Goal: Task Accomplishment & Management: Manage account settings

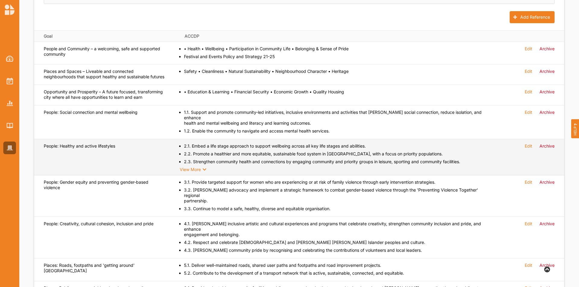
scroll to position [262, 0]
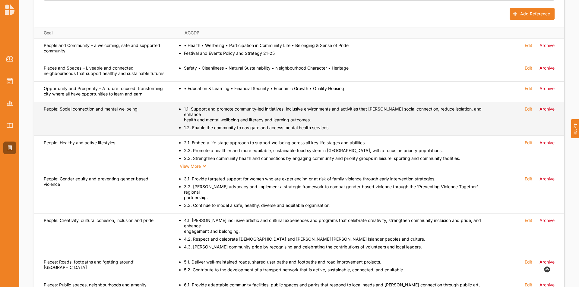
click at [550, 112] on label "Archive" at bounding box center [547, 108] width 15 height 5
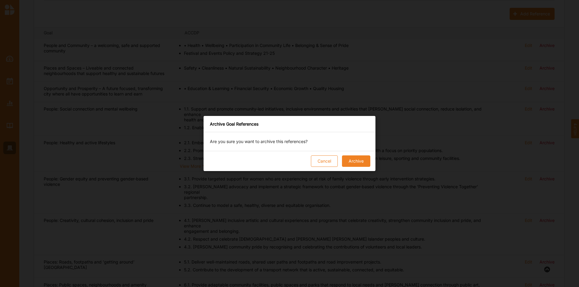
click at [362, 164] on button "Archive" at bounding box center [356, 161] width 28 height 11
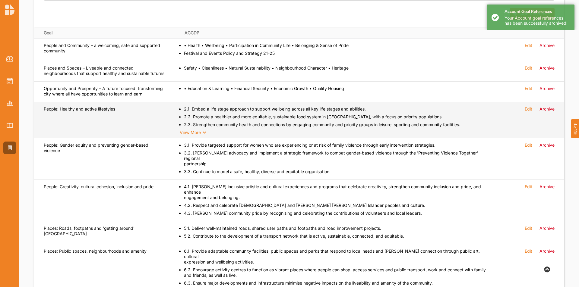
click at [553, 115] on div "Reference Document Arts and Culture Cultural Development Plan Reference Field L…" at bounding box center [299, 264] width 530 height 585
click at [544, 112] on label "Archive" at bounding box center [547, 108] width 15 height 5
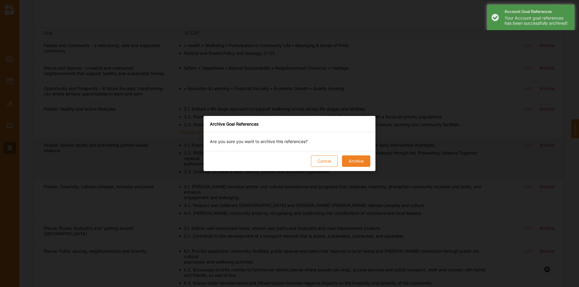
drag, startPoint x: 347, startPoint y: 160, endPoint x: 351, endPoint y: 158, distance: 4.7
click at [350, 159] on button "Archive" at bounding box center [356, 161] width 28 height 11
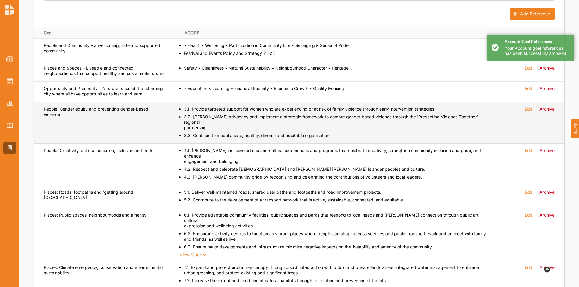
click at [552, 112] on label "Archive" at bounding box center [547, 108] width 15 height 5
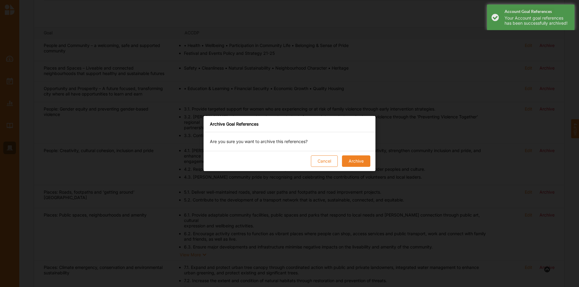
drag, startPoint x: 357, startPoint y: 158, endPoint x: 361, endPoint y: 156, distance: 4.3
click at [357, 158] on button "Archive" at bounding box center [356, 161] width 28 height 11
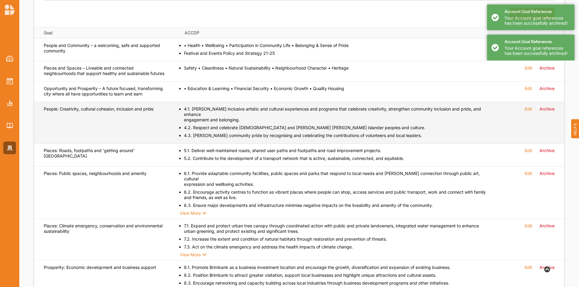
click at [544, 112] on label "Archive" at bounding box center [547, 108] width 15 height 5
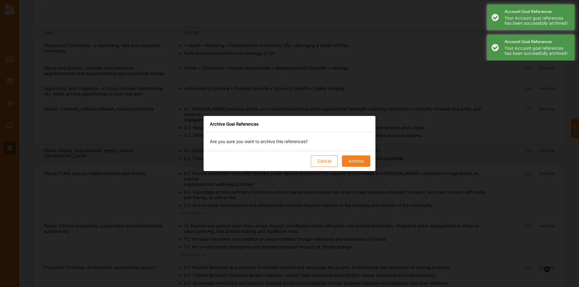
click at [365, 160] on button "Archive" at bounding box center [356, 161] width 28 height 11
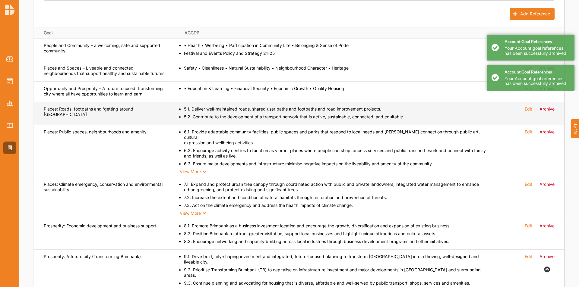
click at [548, 112] on label "Archive" at bounding box center [547, 108] width 15 height 5
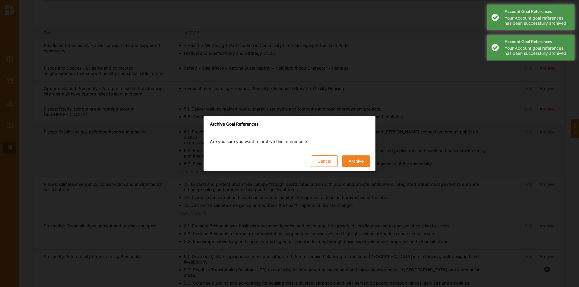
click at [351, 161] on button "Archive" at bounding box center [356, 161] width 28 height 11
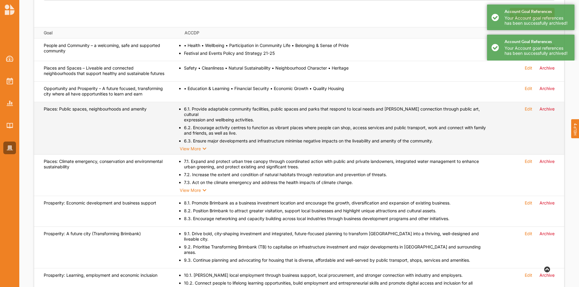
click at [550, 114] on div "Edit Archive" at bounding box center [532, 110] width 43 height 8
click at [550, 112] on label "Archive" at bounding box center [547, 108] width 15 height 5
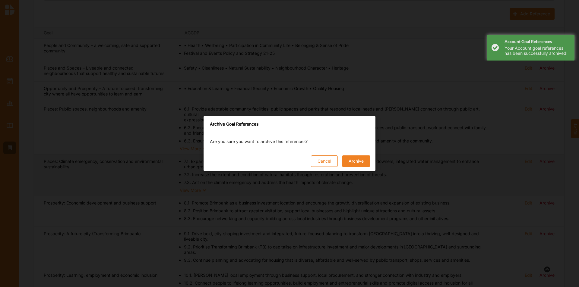
click at [356, 158] on button "Archive" at bounding box center [356, 161] width 28 height 11
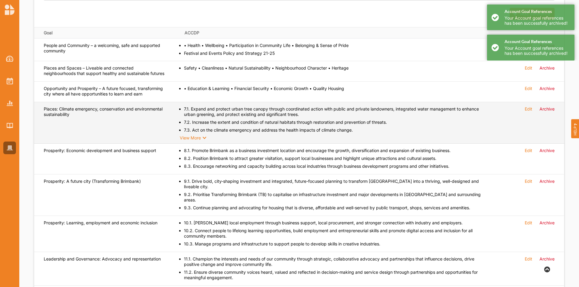
click at [548, 112] on label "Archive" at bounding box center [547, 108] width 15 height 5
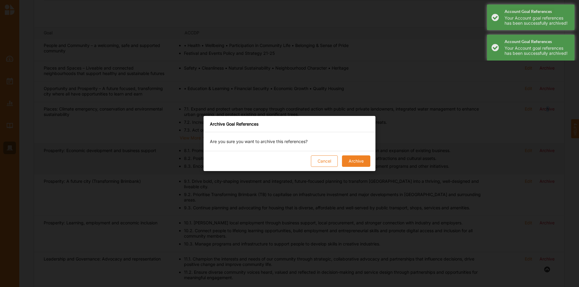
drag, startPoint x: 350, startPoint y: 160, endPoint x: 440, endPoint y: 165, distance: 90.3
click at [351, 160] on button "Archive" at bounding box center [356, 161] width 28 height 11
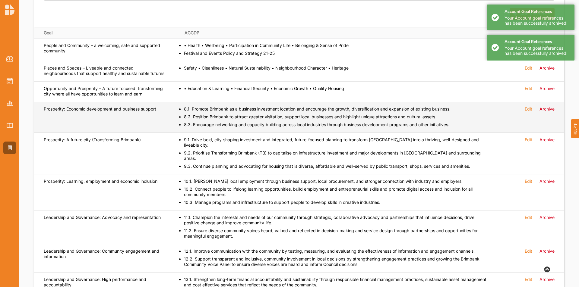
click at [545, 112] on label "Archive" at bounding box center [547, 108] width 15 height 5
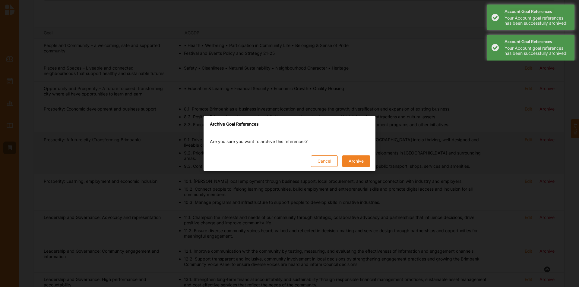
drag, startPoint x: 357, startPoint y: 161, endPoint x: 368, endPoint y: 160, distance: 10.9
click at [358, 161] on button "Archive" at bounding box center [356, 161] width 28 height 11
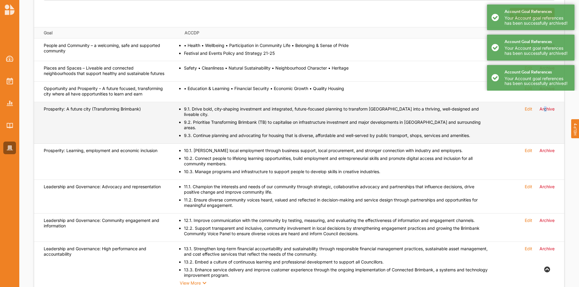
click at [546, 112] on label "Archive" at bounding box center [547, 108] width 15 height 5
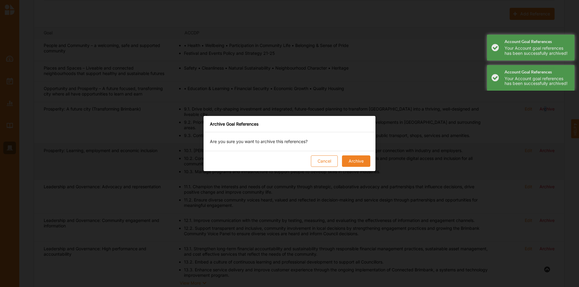
drag, startPoint x: 357, startPoint y: 156, endPoint x: 370, endPoint y: 153, distance: 13.7
click at [360, 156] on button "Archive" at bounding box center [356, 161] width 28 height 11
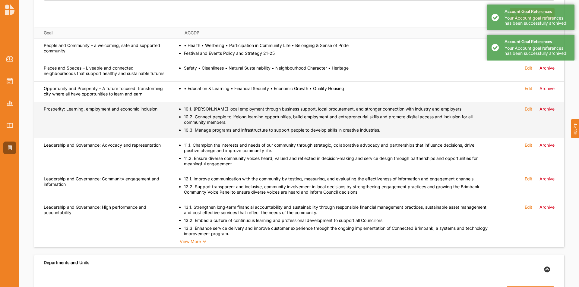
click at [550, 112] on label "Archive" at bounding box center [547, 108] width 15 height 5
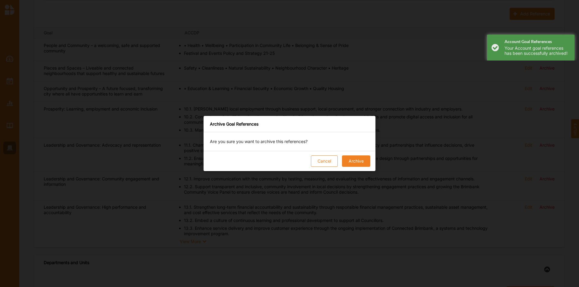
click at [357, 161] on button "Archive" at bounding box center [356, 161] width 28 height 11
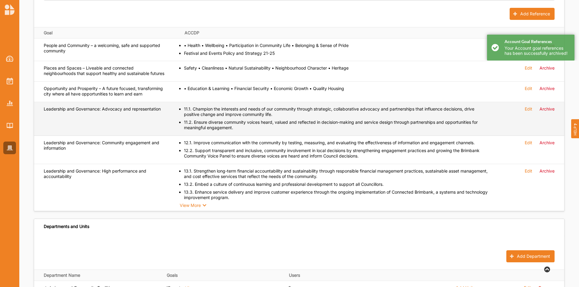
click at [545, 112] on label "Archive" at bounding box center [547, 108] width 15 height 5
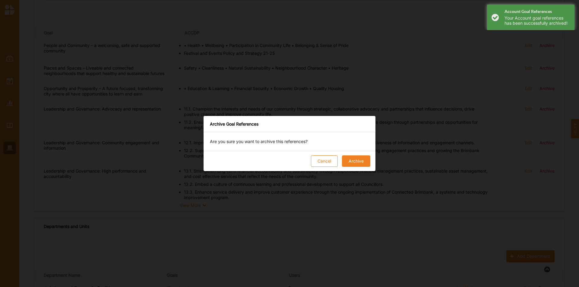
click at [358, 156] on button "Archive" at bounding box center [356, 161] width 28 height 11
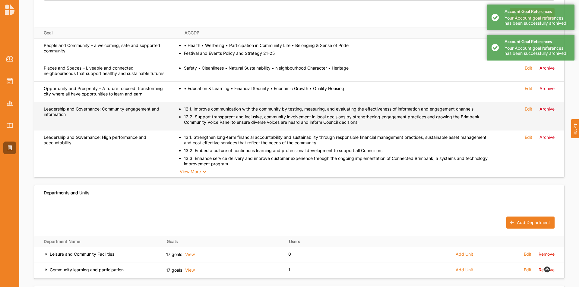
click at [555, 114] on td "Edit Archive" at bounding box center [533, 116] width 63 height 28
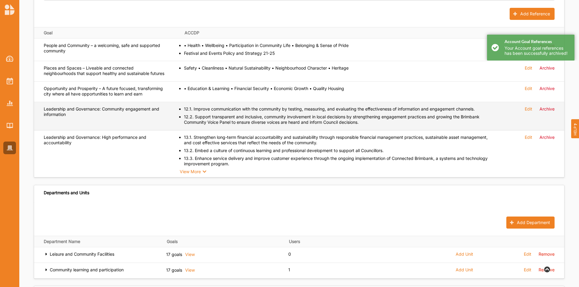
click at [550, 112] on label "Archive" at bounding box center [547, 108] width 15 height 5
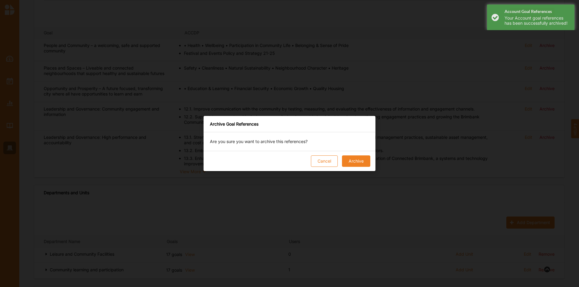
click at [350, 158] on button "Archive" at bounding box center [356, 161] width 28 height 11
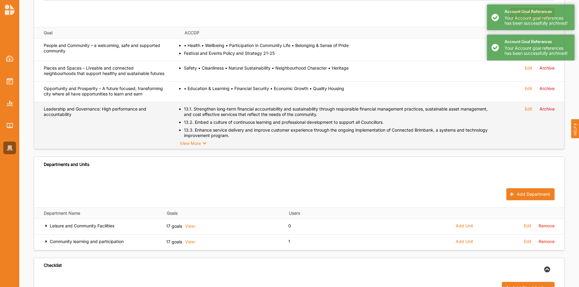
click at [553, 112] on label "Archive" at bounding box center [547, 108] width 15 height 5
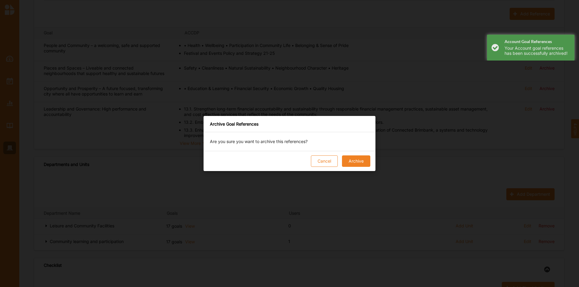
click at [353, 162] on button "Archive" at bounding box center [356, 161] width 28 height 11
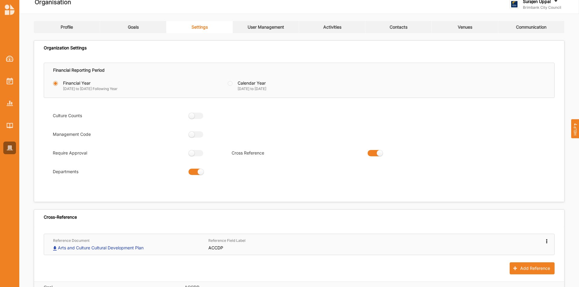
scroll to position [0, 0]
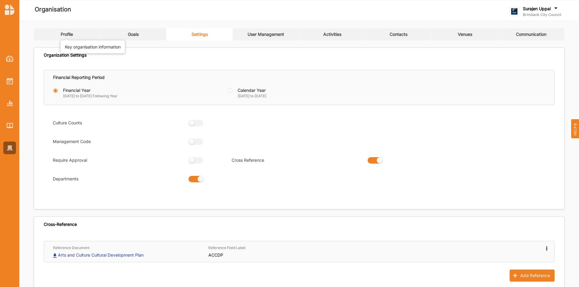
click at [66, 35] on div "Profile" at bounding box center [67, 34] width 12 height 5
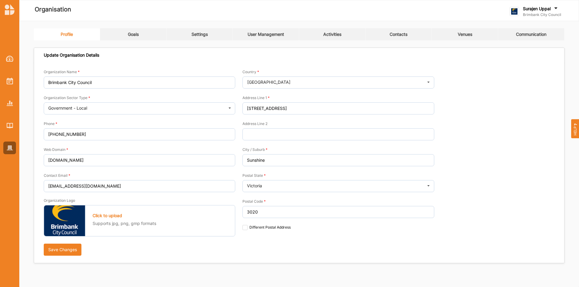
click at [146, 38] on link "Goals" at bounding box center [133, 34] width 66 height 12
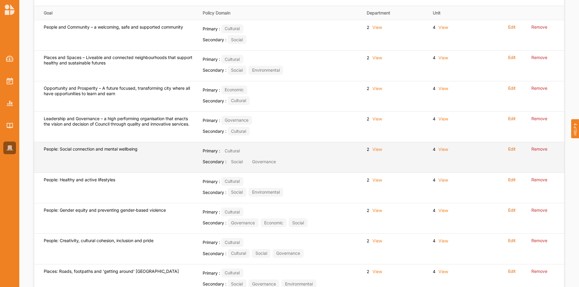
scroll to position [121, 0]
click at [542, 149] on label "Remove" at bounding box center [539, 148] width 16 height 5
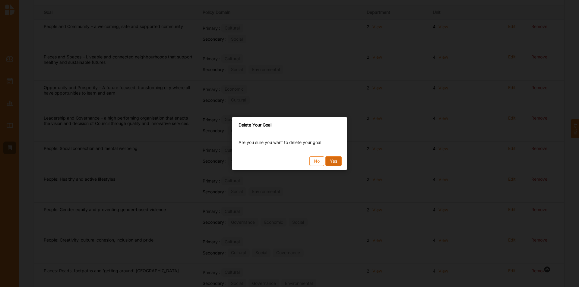
drag, startPoint x: 346, startPoint y: 162, endPoint x: 335, endPoint y: 162, distance: 11.8
click at [335, 162] on div "No Yes" at bounding box center [289, 161] width 115 height 18
click at [335, 161] on button "Yes" at bounding box center [333, 162] width 16 height 10
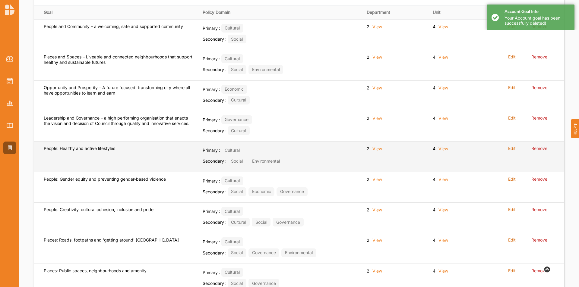
click at [540, 151] on label "Remove" at bounding box center [539, 148] width 16 height 5
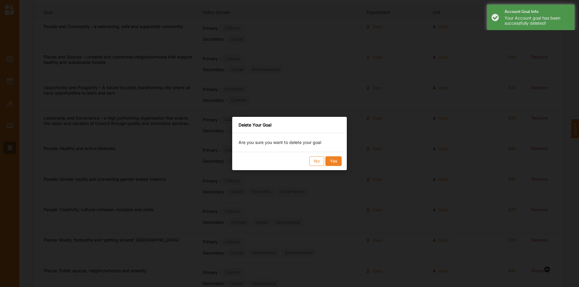
click at [342, 165] on div "No Yes" at bounding box center [289, 162] width 106 height 10
drag, startPoint x: 332, startPoint y: 160, endPoint x: 345, endPoint y: 158, distance: 13.1
click at [333, 159] on button "Yes" at bounding box center [333, 162] width 16 height 10
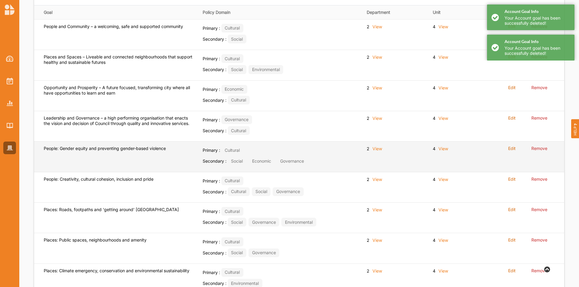
click at [543, 149] on label "Remove" at bounding box center [539, 148] width 16 height 5
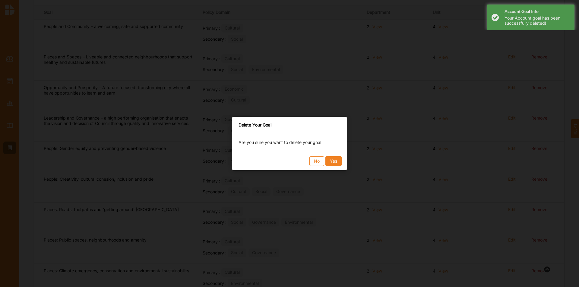
drag, startPoint x: 335, startPoint y: 163, endPoint x: 390, endPoint y: 152, distance: 55.8
click at [336, 163] on button "Yes" at bounding box center [333, 162] width 16 height 10
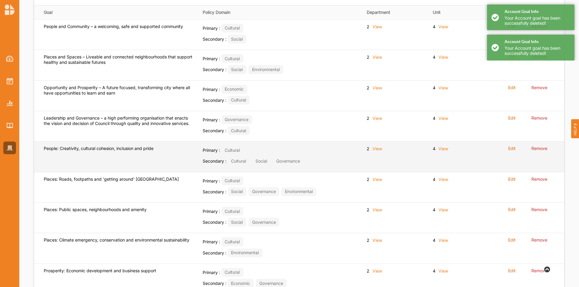
click at [535, 149] on label "Remove" at bounding box center [539, 148] width 16 height 5
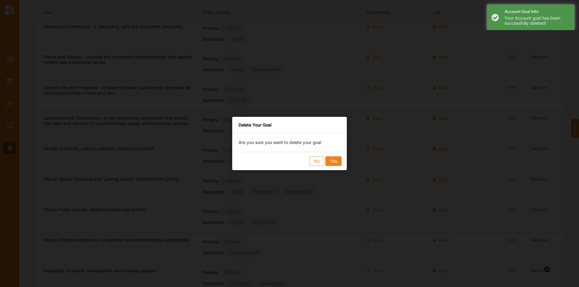
drag, startPoint x: 334, startPoint y: 163, endPoint x: 348, endPoint y: 159, distance: 15.3
click at [334, 162] on button "Yes" at bounding box center [333, 162] width 16 height 10
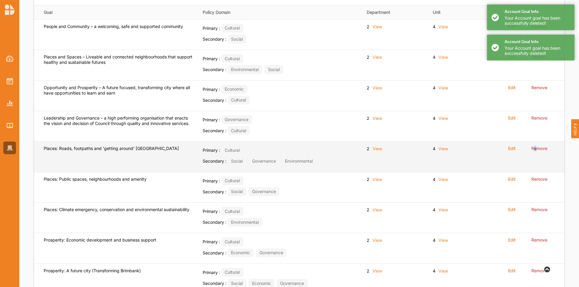
click at [536, 149] on label "Remove" at bounding box center [539, 148] width 16 height 5
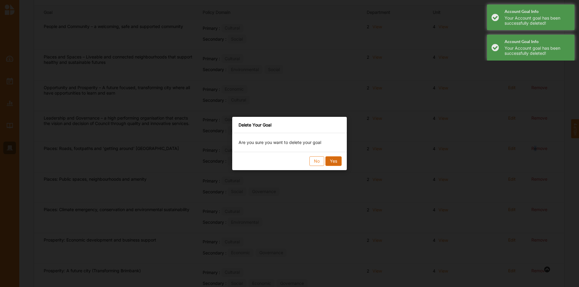
click at [335, 160] on button "Yes" at bounding box center [333, 162] width 16 height 10
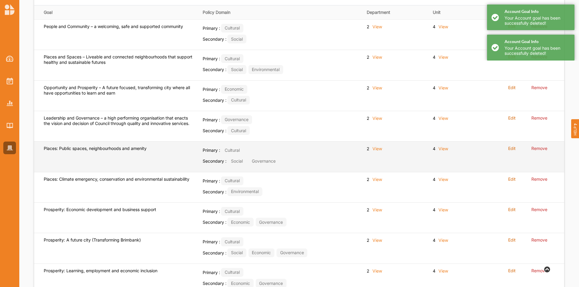
click at [532, 145] on td "Remove" at bounding box center [545, 157] width 37 height 30
click at [538, 147] on label "Remove" at bounding box center [539, 148] width 16 height 5
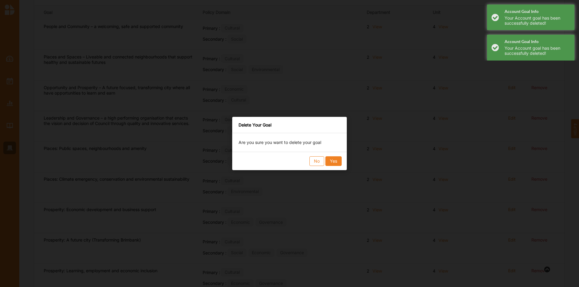
drag, startPoint x: 334, startPoint y: 163, endPoint x: 387, endPoint y: 159, distance: 53.0
click at [338, 163] on button "Yes" at bounding box center [333, 162] width 16 height 10
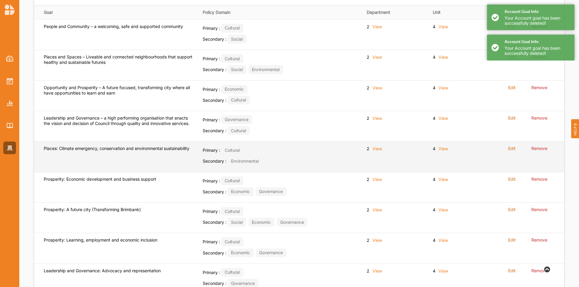
click at [535, 151] on label "Remove" at bounding box center [539, 148] width 16 height 5
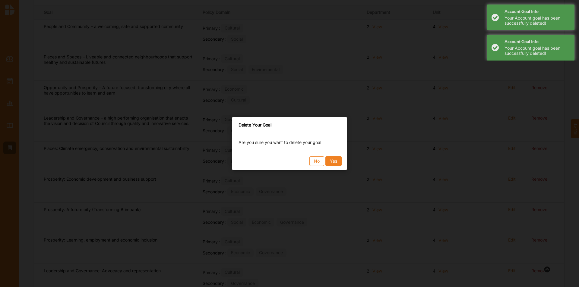
drag, startPoint x: 338, startPoint y: 162, endPoint x: 391, endPoint y: 158, distance: 52.6
click at [338, 161] on button "Yes" at bounding box center [333, 162] width 16 height 10
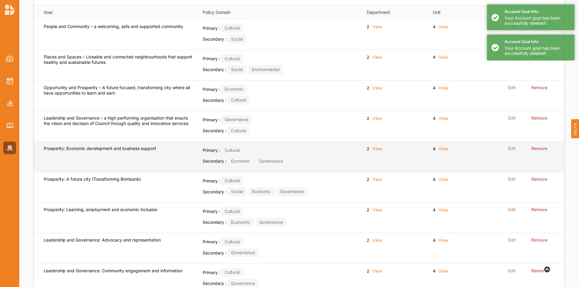
click at [539, 151] on label "Remove" at bounding box center [539, 148] width 16 height 5
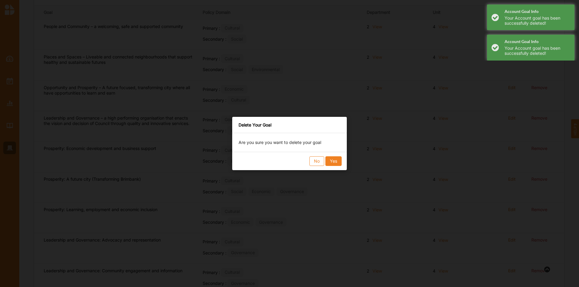
drag, startPoint x: 337, startPoint y: 162, endPoint x: 376, endPoint y: 160, distance: 39.3
click at [338, 161] on button "Yes" at bounding box center [333, 162] width 16 height 10
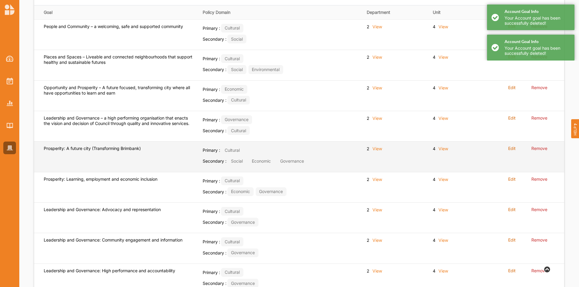
click at [541, 150] on label "Remove" at bounding box center [539, 148] width 16 height 5
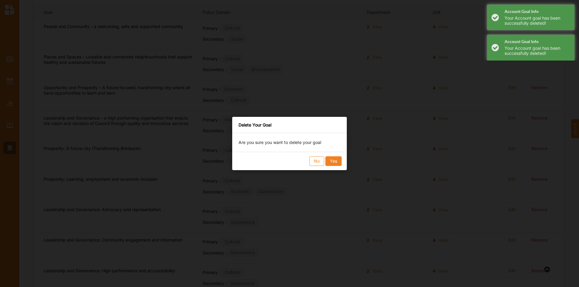
drag, startPoint x: 335, startPoint y: 163, endPoint x: 350, endPoint y: 153, distance: 18.3
click at [335, 163] on button "Yes" at bounding box center [333, 162] width 16 height 10
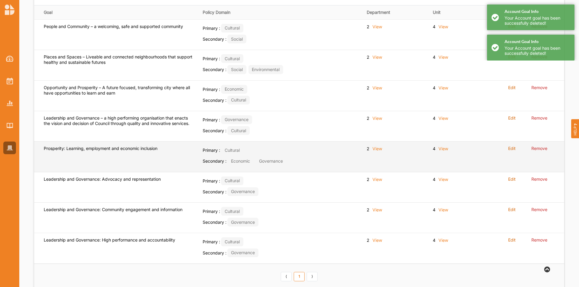
click at [537, 147] on label "Remove" at bounding box center [539, 148] width 16 height 5
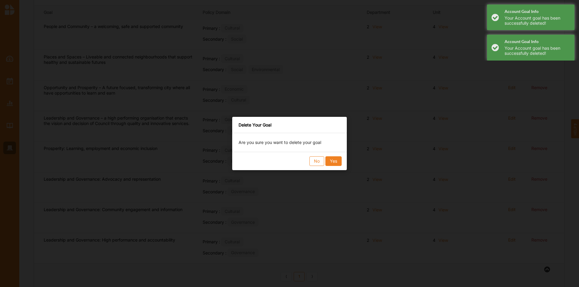
click at [338, 160] on button "Yes" at bounding box center [333, 162] width 16 height 10
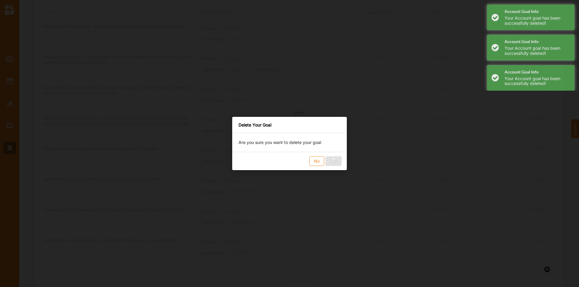
scroll to position [104, 0]
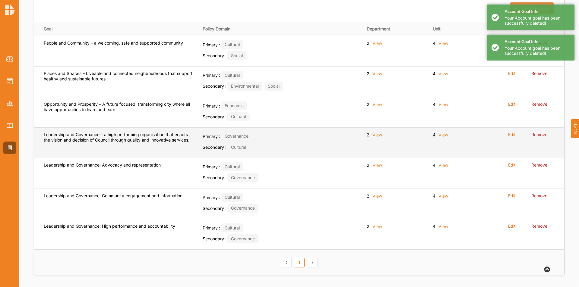
click at [540, 135] on label "Remove" at bounding box center [539, 134] width 16 height 5
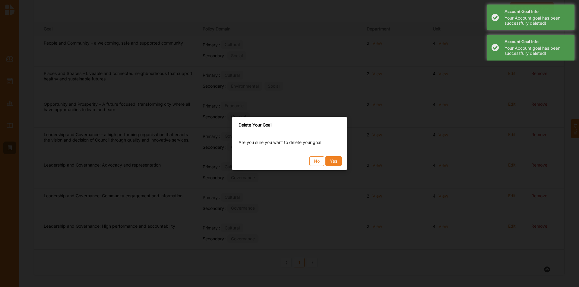
drag, startPoint x: 329, startPoint y: 163, endPoint x: 336, endPoint y: 162, distance: 6.4
click at [333, 162] on button "Yes" at bounding box center [333, 162] width 16 height 10
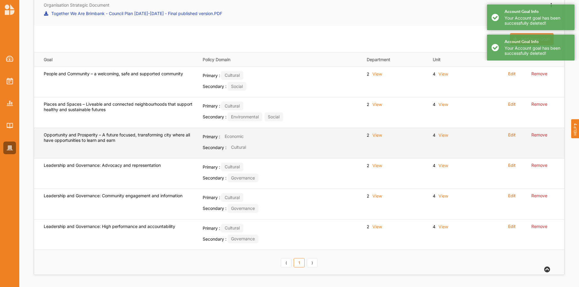
click at [539, 136] on label "Remove" at bounding box center [539, 134] width 16 height 5
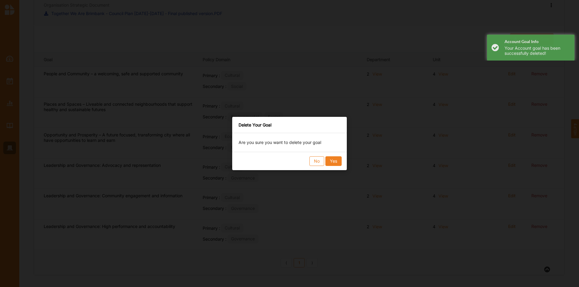
drag, startPoint x: 332, startPoint y: 156, endPoint x: 346, endPoint y: 156, distance: 14.5
click at [334, 156] on div "No Yes" at bounding box center [289, 161] width 115 height 18
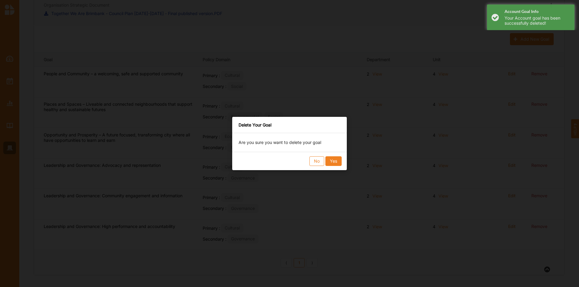
drag, startPoint x: 340, startPoint y: 164, endPoint x: 419, endPoint y: 165, distance: 79.0
click at [341, 165] on button "Yes" at bounding box center [333, 162] width 16 height 10
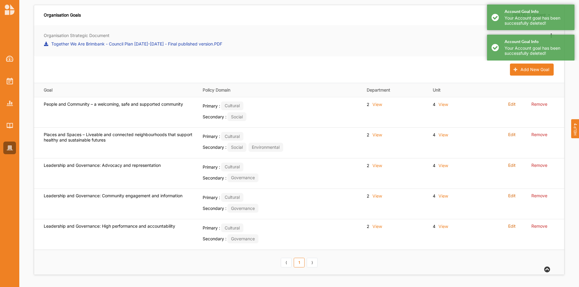
scroll to position [43, 0]
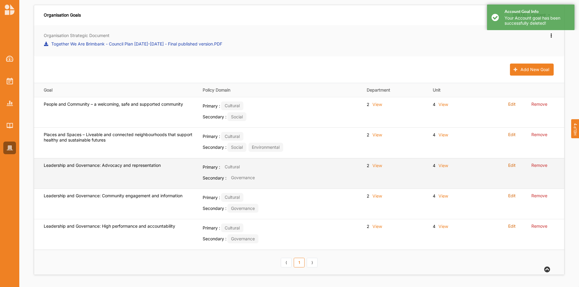
click at [539, 167] on label "Remove" at bounding box center [539, 165] width 16 height 5
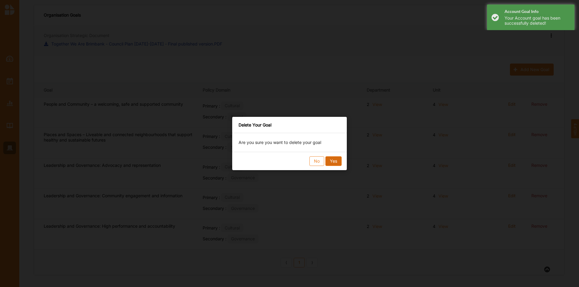
drag, startPoint x: 337, startPoint y: 161, endPoint x: 509, endPoint y: 176, distance: 172.6
click at [338, 161] on button "Yes" at bounding box center [333, 162] width 16 height 10
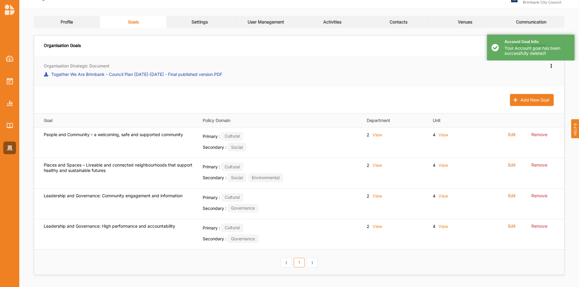
scroll to position [12, 0]
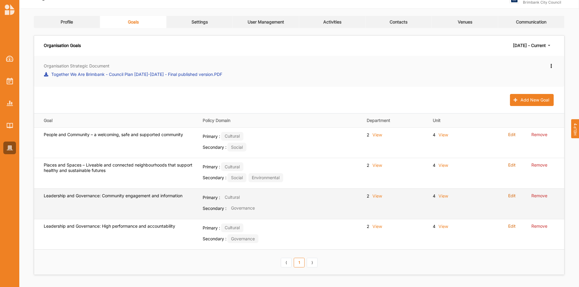
click at [544, 198] on label "Remove" at bounding box center [539, 195] width 16 height 5
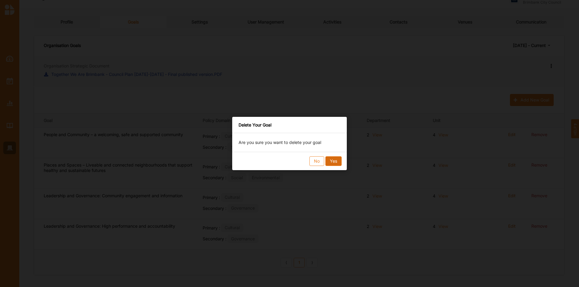
click at [335, 163] on button "Yes" at bounding box center [333, 162] width 16 height 10
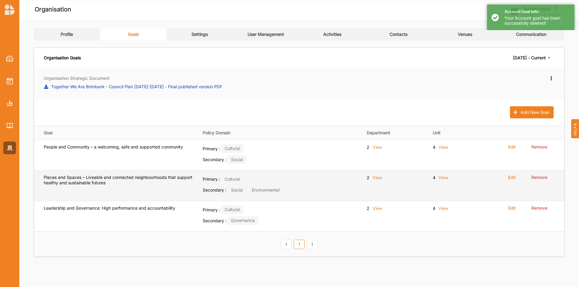
scroll to position [0, 0]
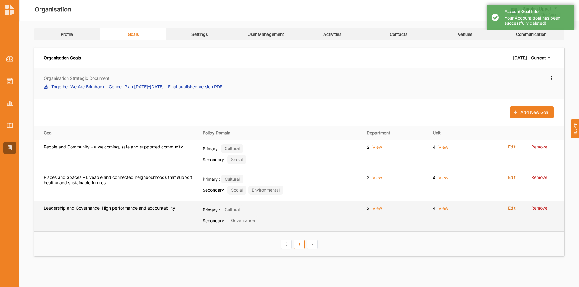
click at [535, 209] on label "Remove" at bounding box center [539, 208] width 16 height 5
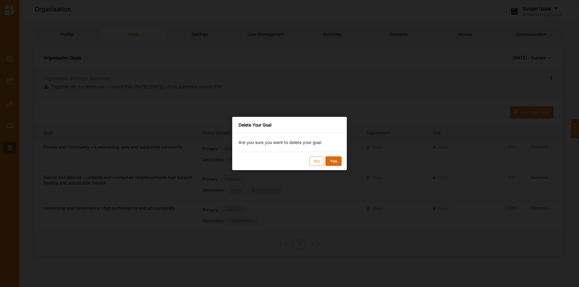
click at [327, 162] on button "Yes" at bounding box center [333, 162] width 16 height 10
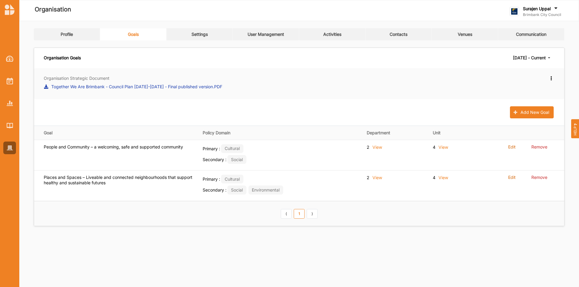
click at [546, 9] on label "Surajen Uppal" at bounding box center [537, 8] width 28 height 5
drag, startPoint x: 538, startPoint y: 79, endPoint x: 541, endPoint y: 76, distance: 4.3
click at [541, 77] on div "Log Out" at bounding box center [541, 74] width 62 height 12
